Goal: Information Seeking & Learning: Learn about a topic

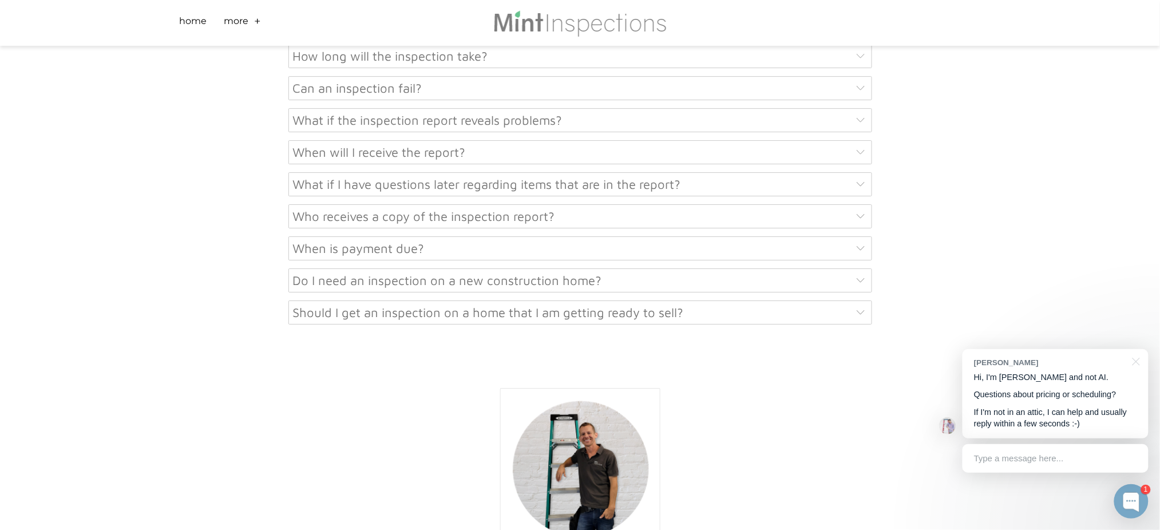
scroll to position [6320, 0]
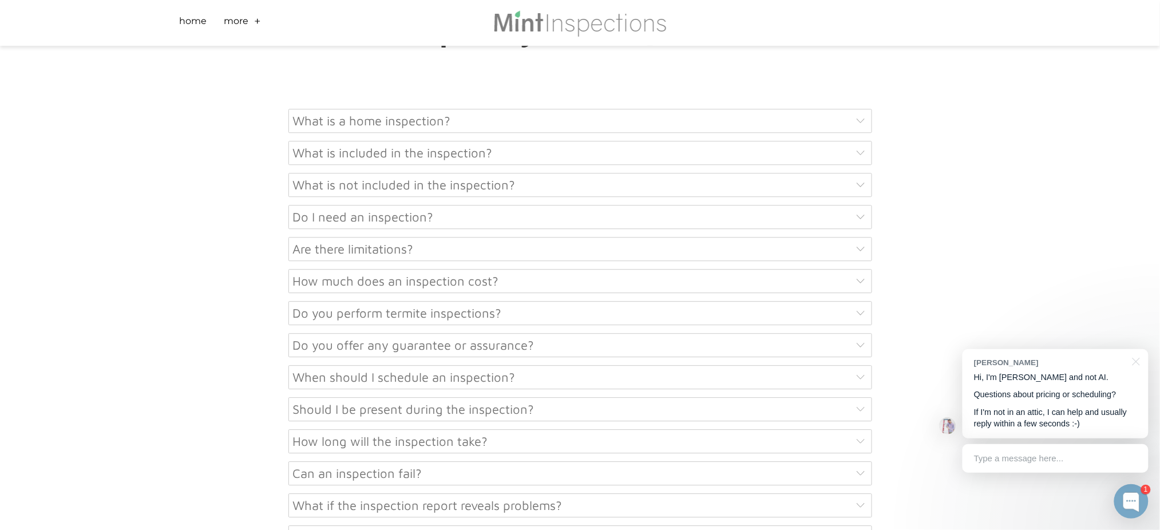
scroll to position [5634, 0]
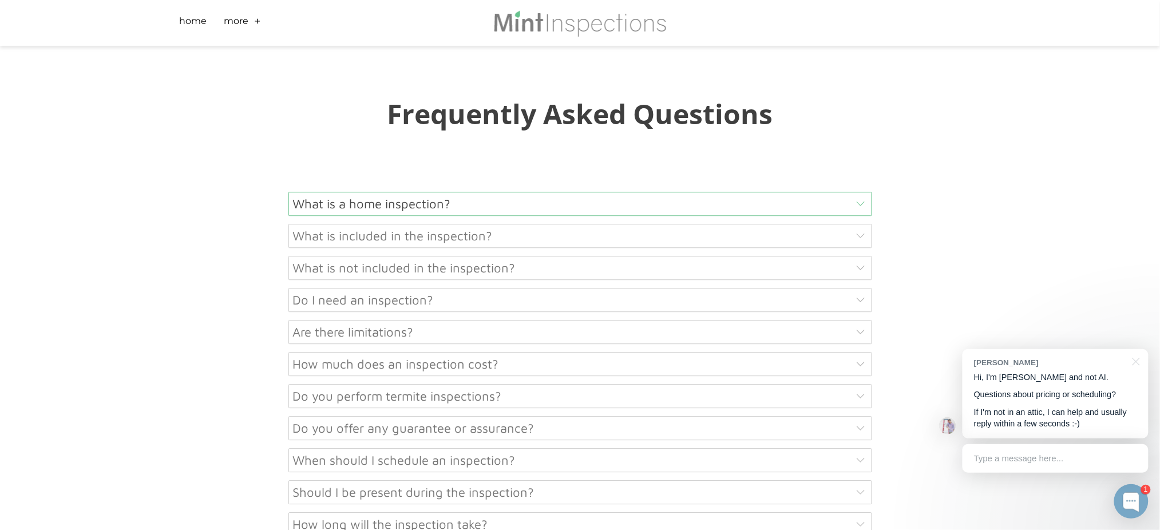
click at [340, 192] on div "What is a home inspection?" at bounding box center [580, 204] width 584 height 24
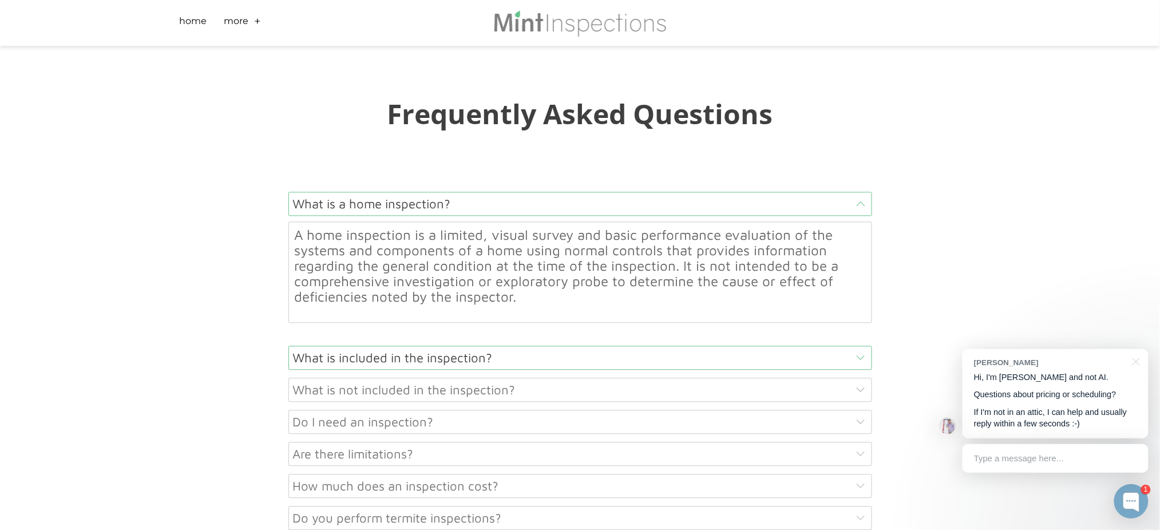
click at [332, 346] on div "What is included in the inspection?" at bounding box center [580, 358] width 584 height 24
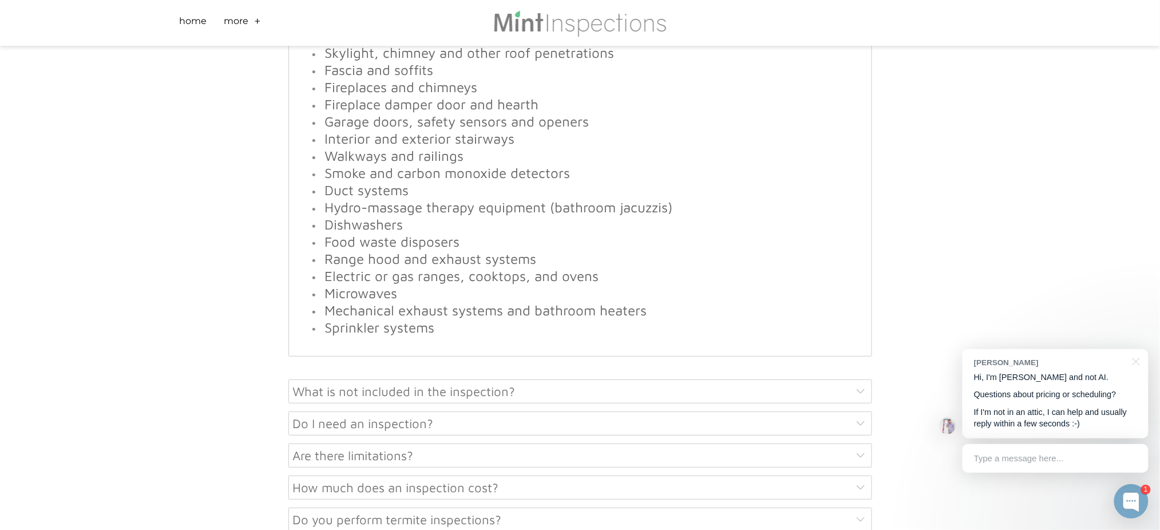
scroll to position [6320, 0]
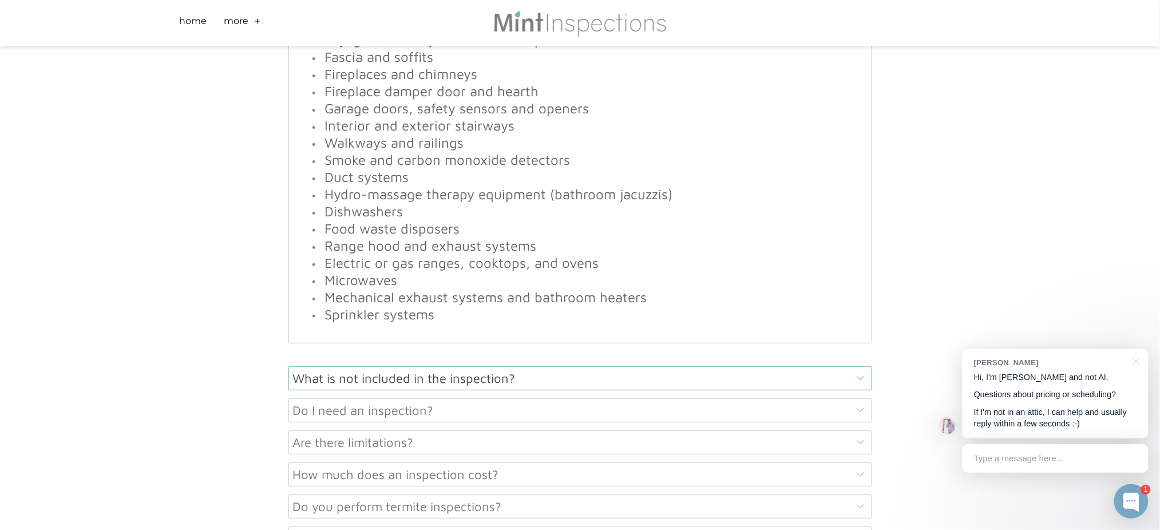
click at [415, 366] on div "What is not included in the inspection?" at bounding box center [580, 378] width 584 height 24
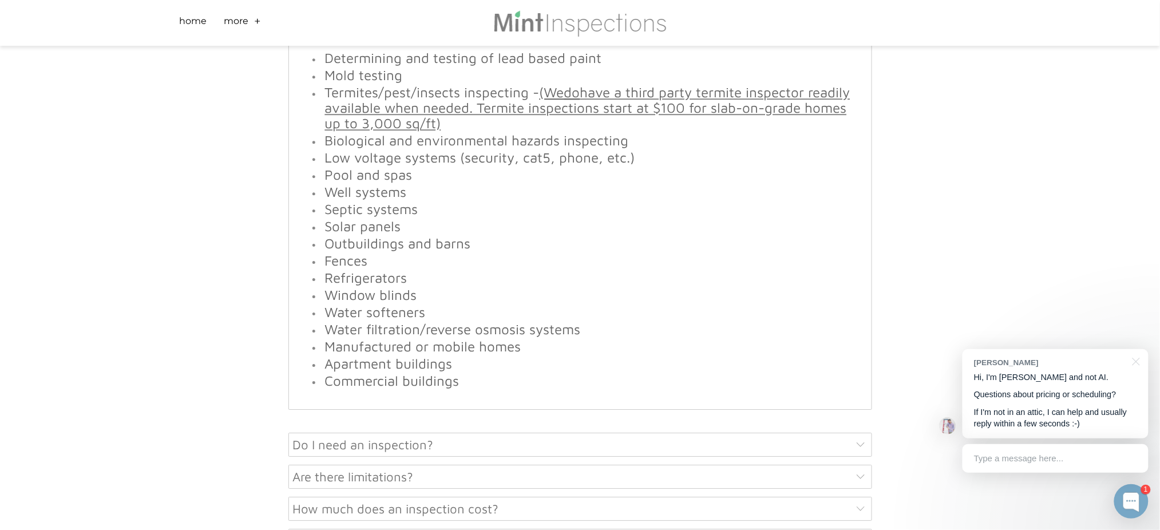
scroll to position [6027, 0]
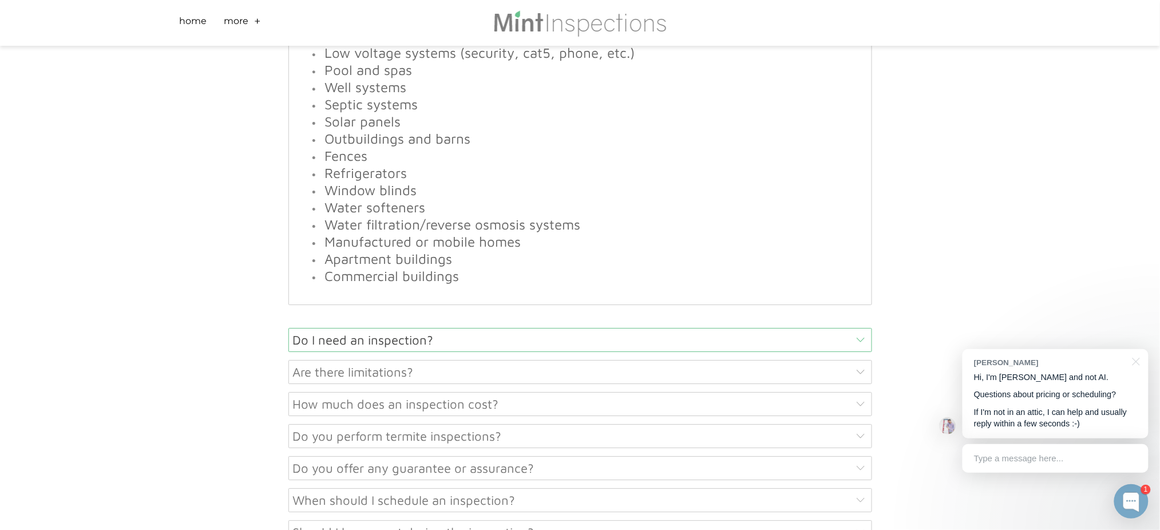
click at [360, 328] on div "Do I need an inspection?" at bounding box center [580, 340] width 584 height 24
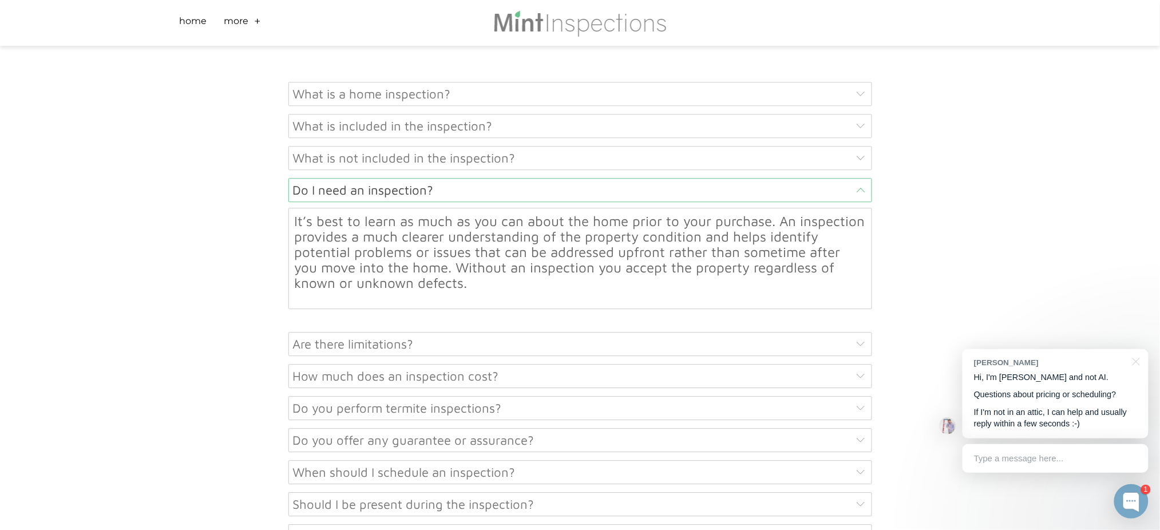
scroll to position [5820, 0]
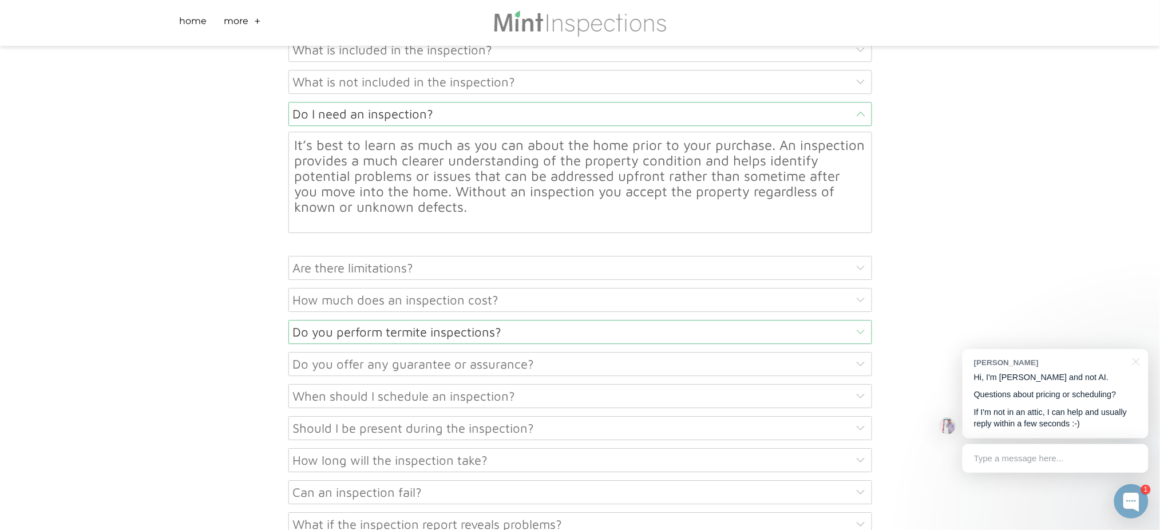
click at [352, 320] on div "Do you perform termite inspections?" at bounding box center [580, 332] width 584 height 24
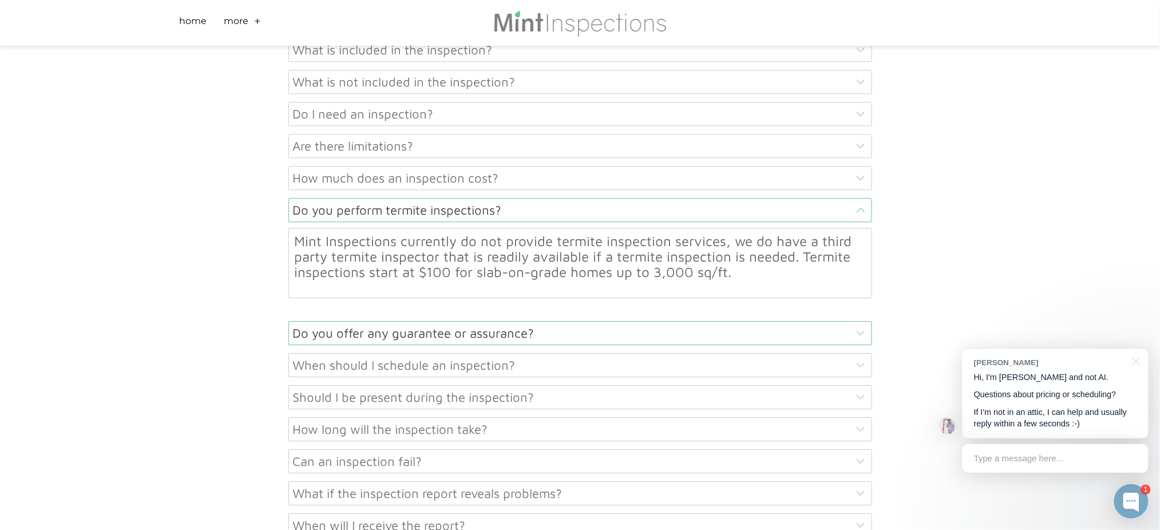
click at [367, 321] on div "Do you offer any guarantee or assurance?" at bounding box center [580, 333] width 584 height 24
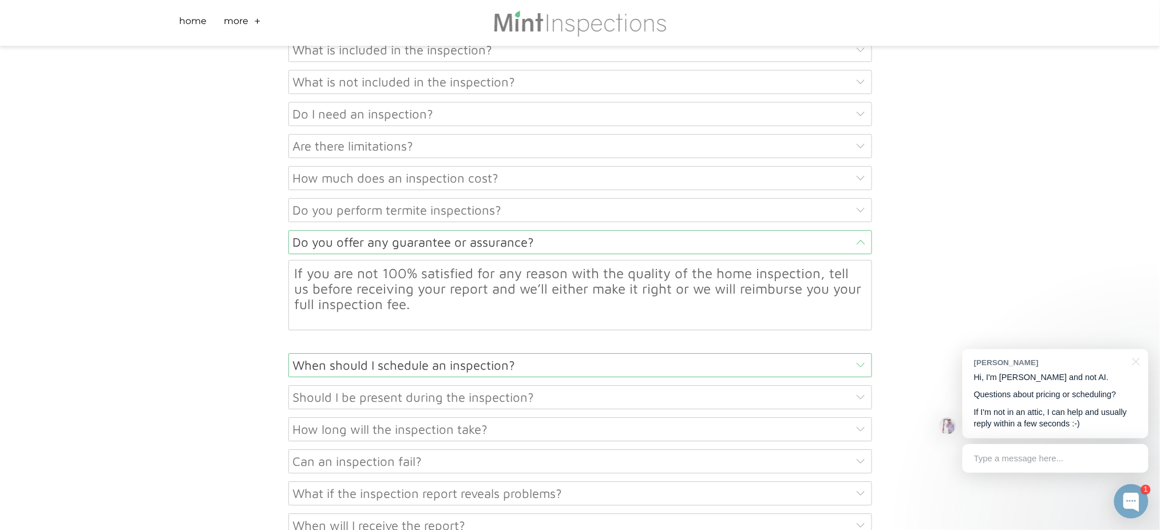
click at [332, 353] on div "When should I schedule an inspection?" at bounding box center [580, 365] width 584 height 24
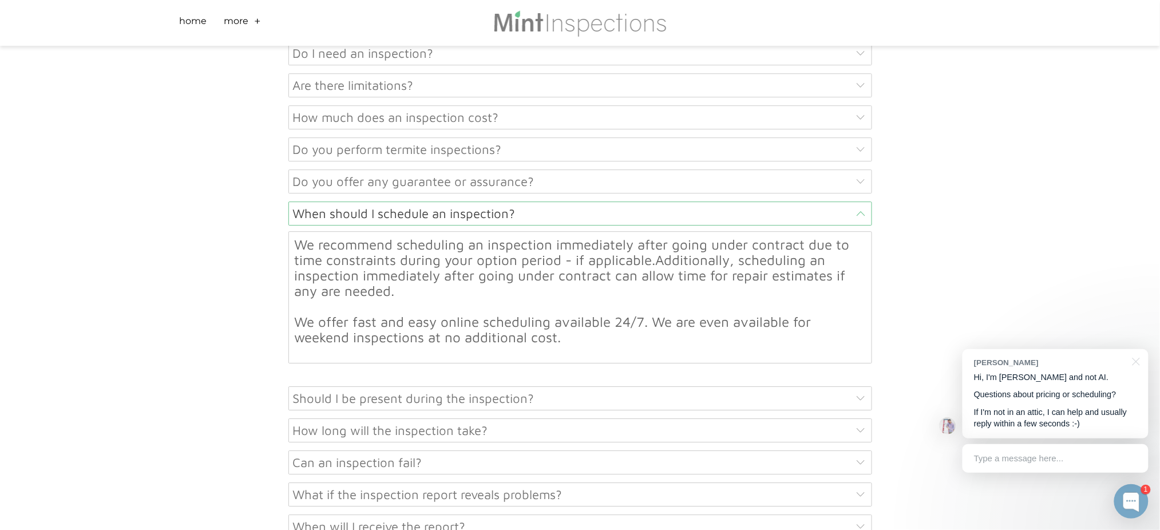
scroll to position [5972, 0]
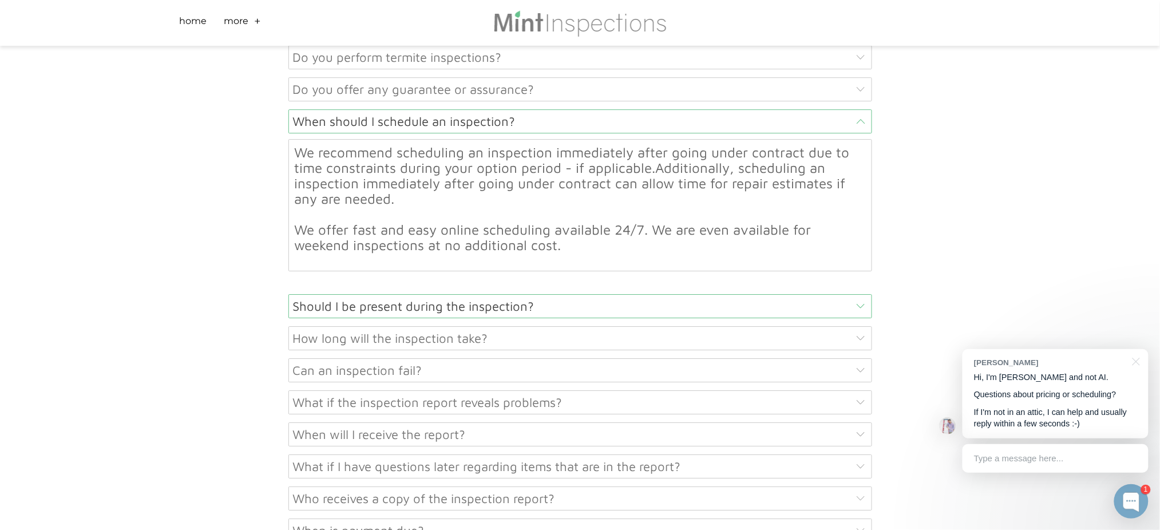
click at [407, 294] on div "Should I be present during the inspection?" at bounding box center [580, 306] width 584 height 24
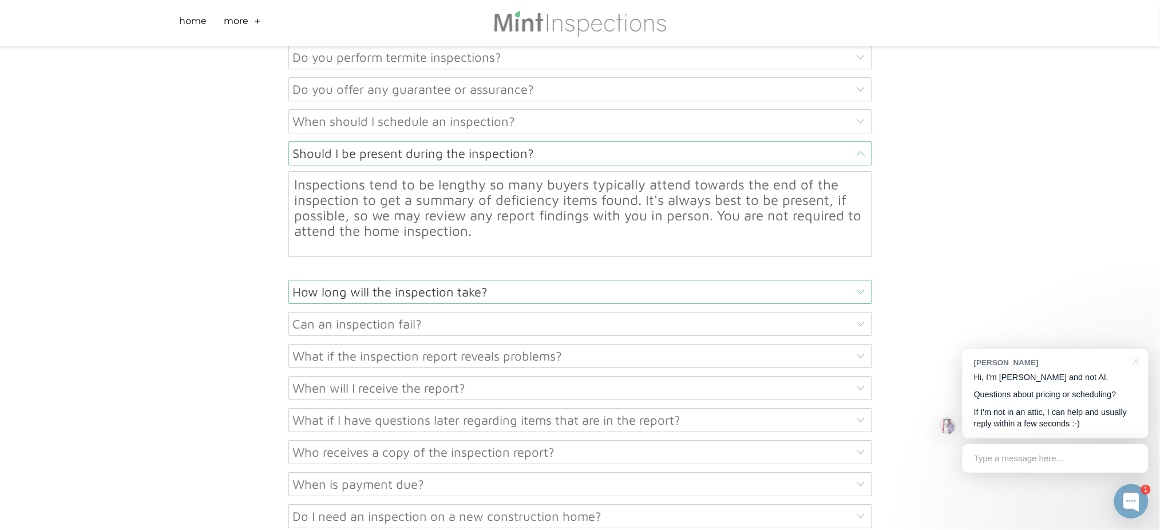
click at [327, 280] on div "How long will the inspection take?" at bounding box center [580, 292] width 584 height 24
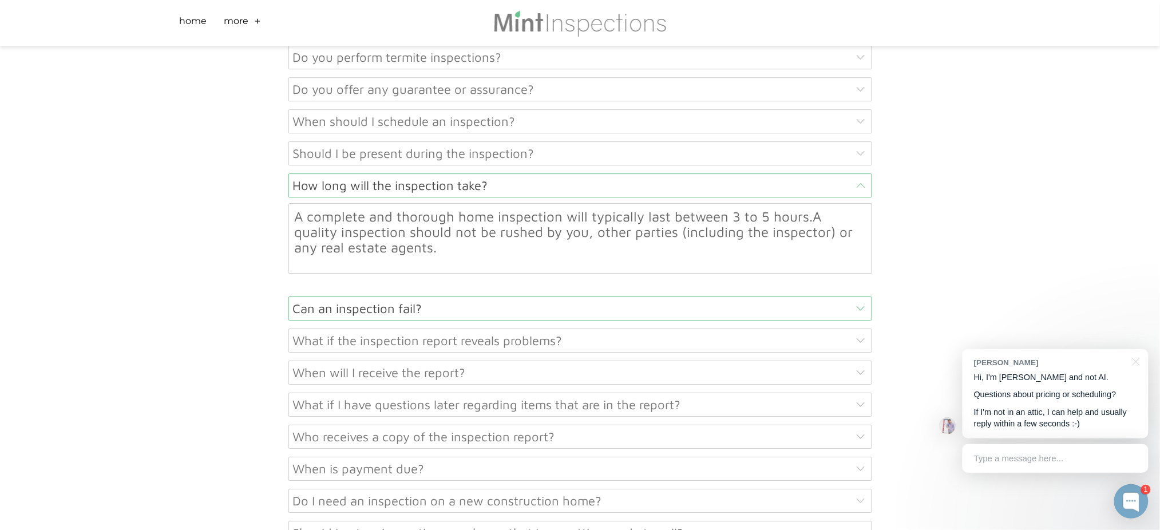
click at [348, 296] on div "Can an inspection fail?" at bounding box center [580, 308] width 584 height 24
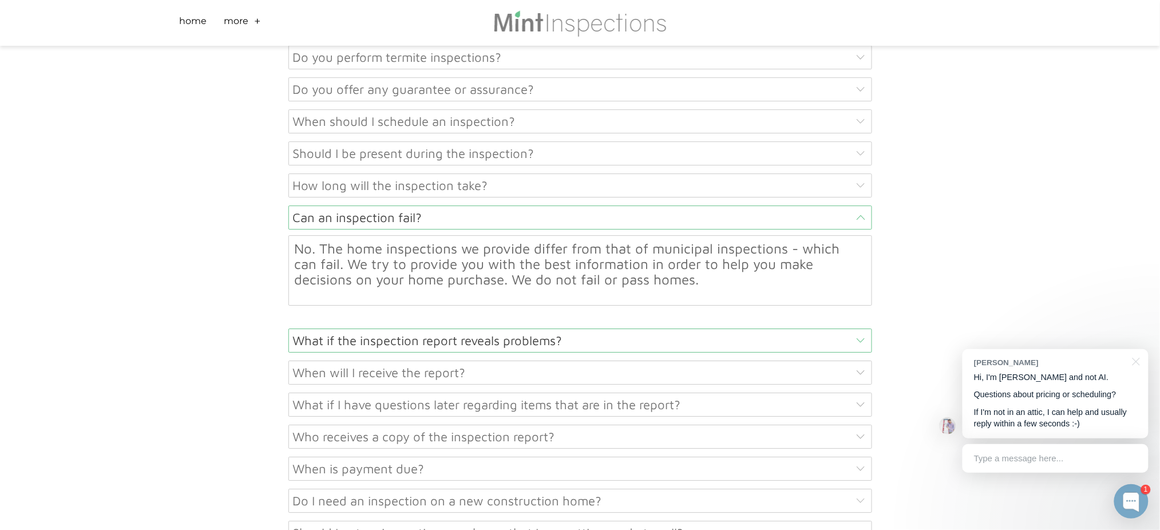
click at [371, 328] on div "What if the inspection report reveals problems?" at bounding box center [580, 340] width 584 height 24
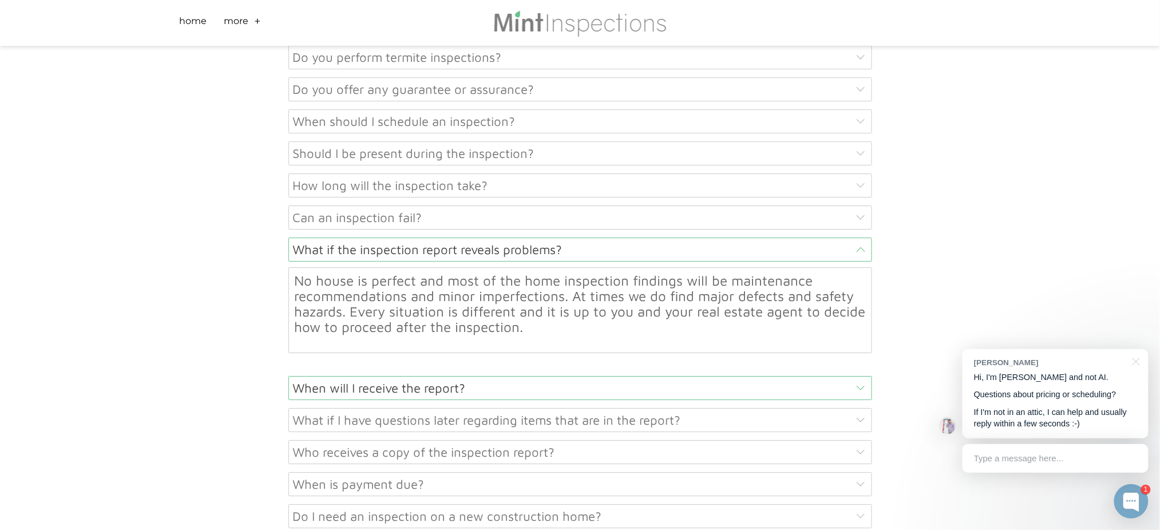
click at [383, 376] on div "When will I receive the report?" at bounding box center [580, 388] width 584 height 24
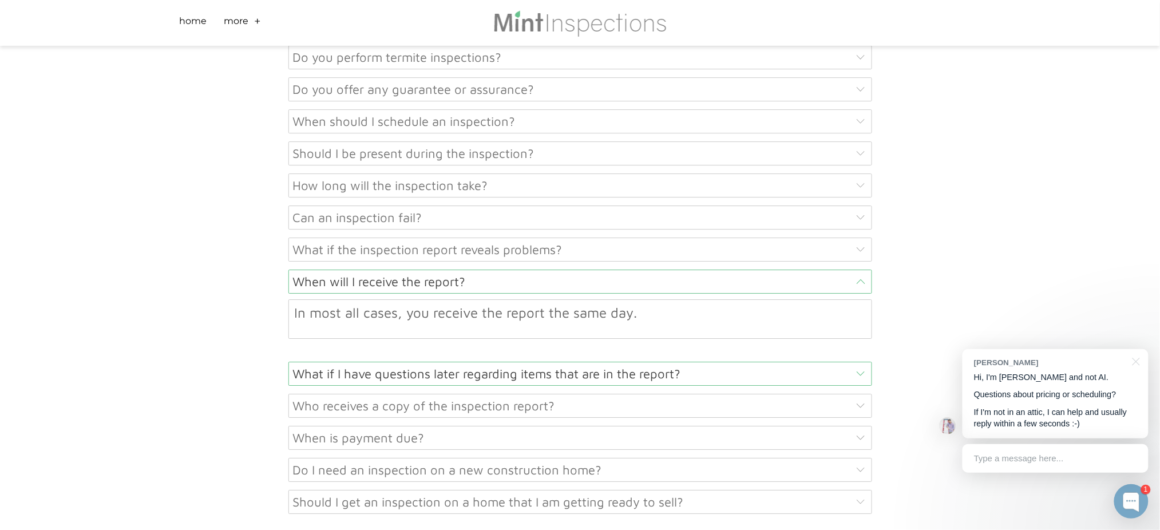
click at [372, 362] on div "What if I have questions later regarding items that are in the report?" at bounding box center [580, 374] width 584 height 24
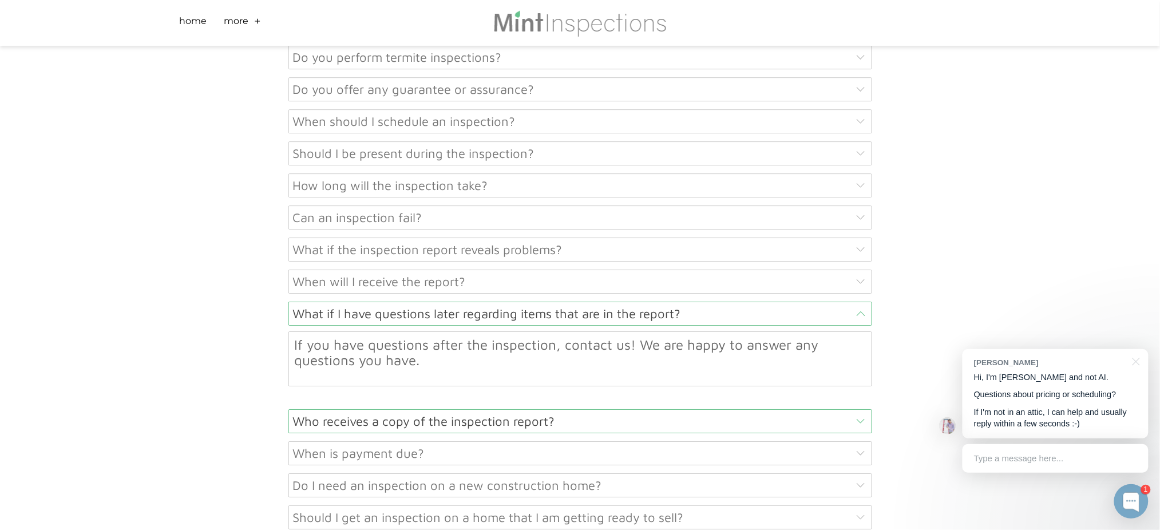
click at [379, 409] on div "Who receives a copy of the inspection report?" at bounding box center [580, 421] width 584 height 24
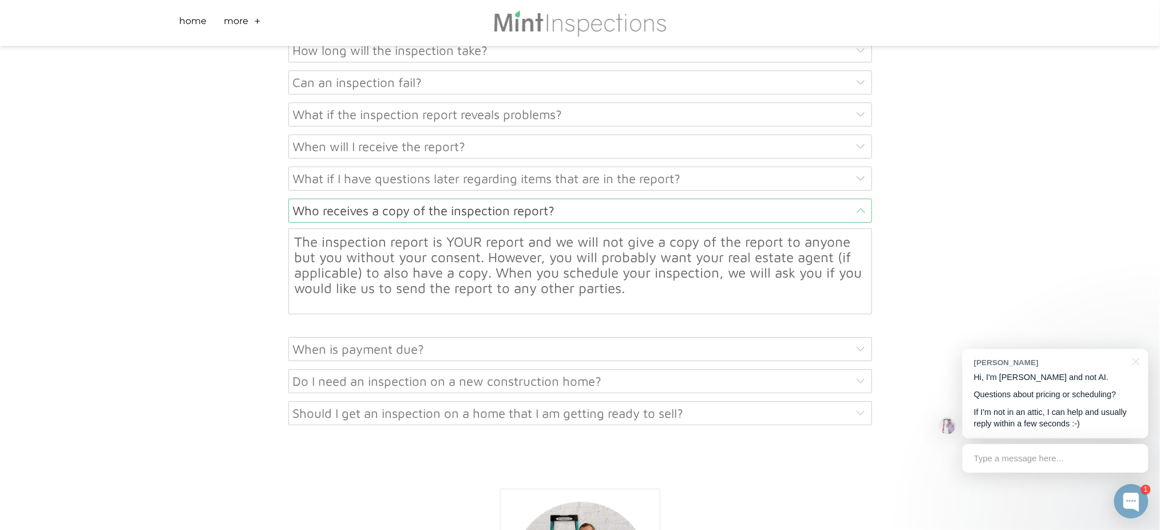
scroll to position [6125, 0]
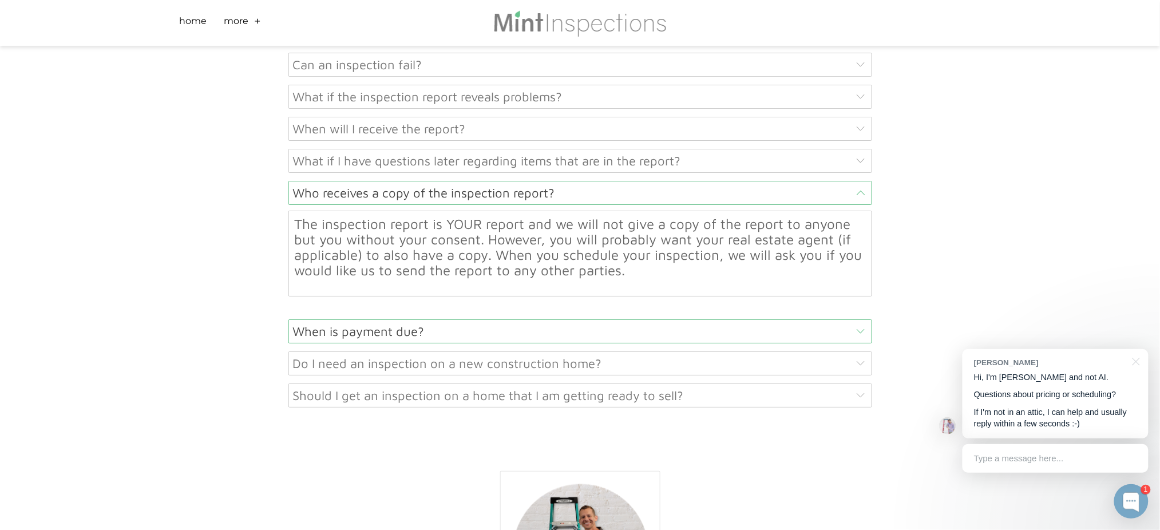
click at [340, 319] on div "When is payment due?" at bounding box center [580, 331] width 584 height 24
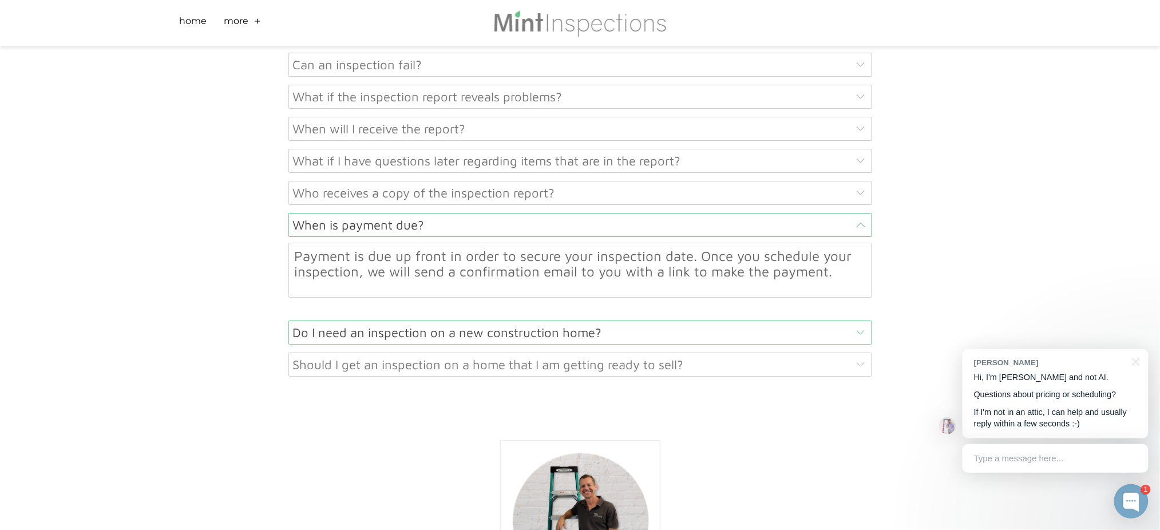
click at [382, 320] on div "Do I need an inspection on a new construction home?" at bounding box center [580, 332] width 584 height 24
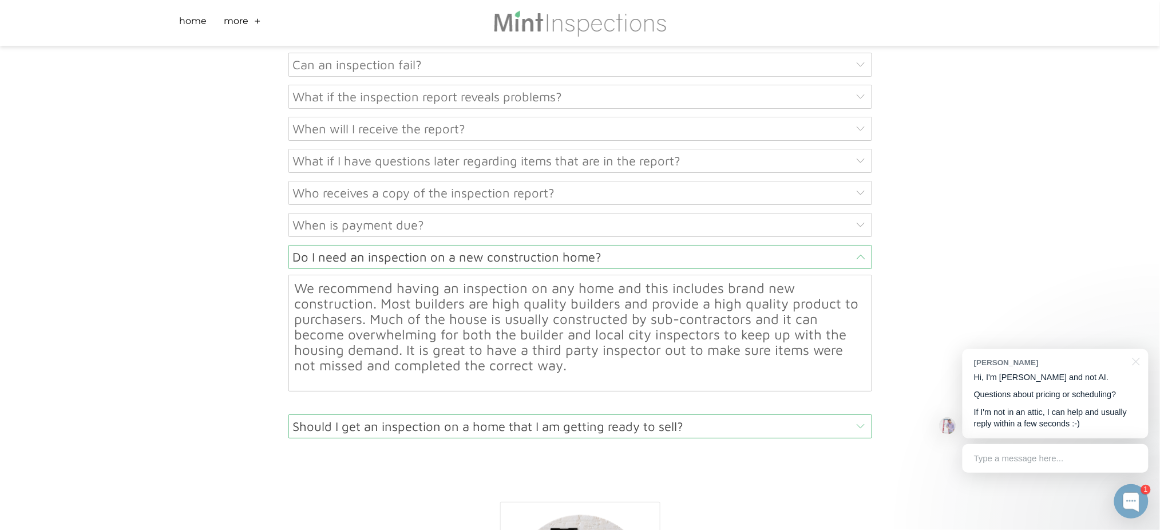
click at [440, 414] on div "Should I get an inspection on a home that I am getting ready to sell?" at bounding box center [580, 426] width 584 height 24
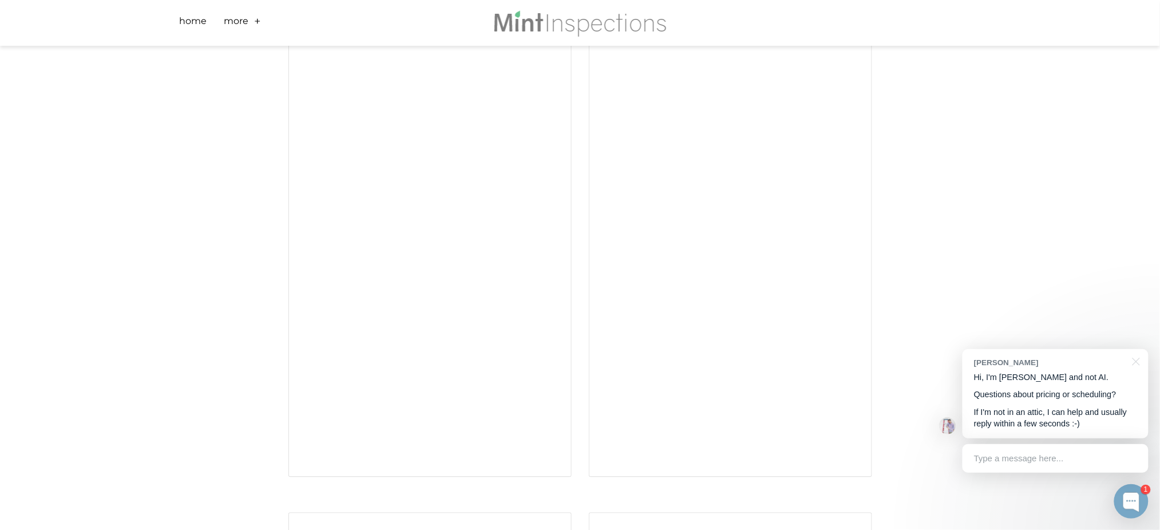
scroll to position [3913, 0]
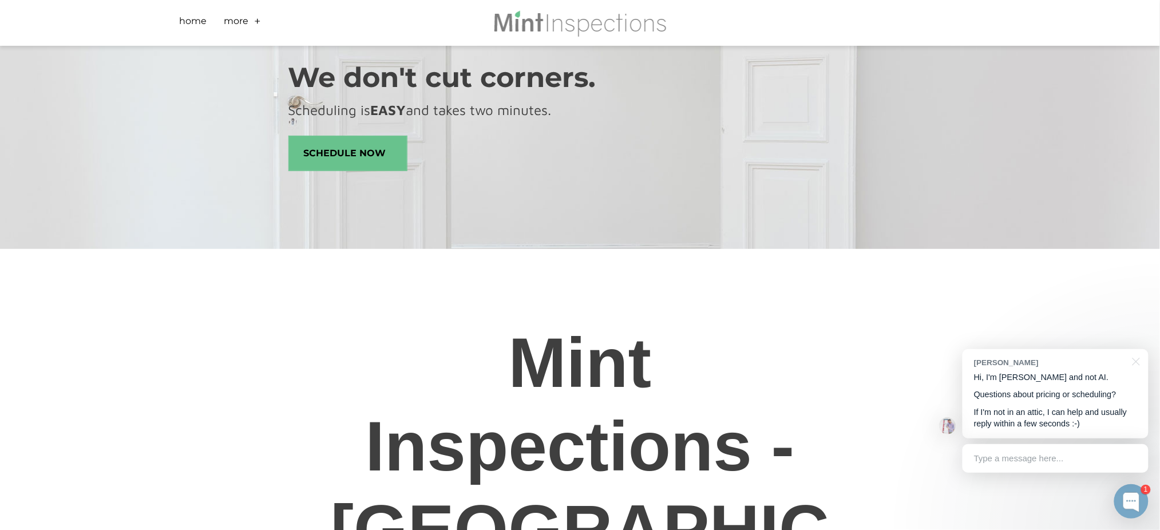
scroll to position [0, 0]
